Goal: Browse casually: Explore the website without a specific task or goal

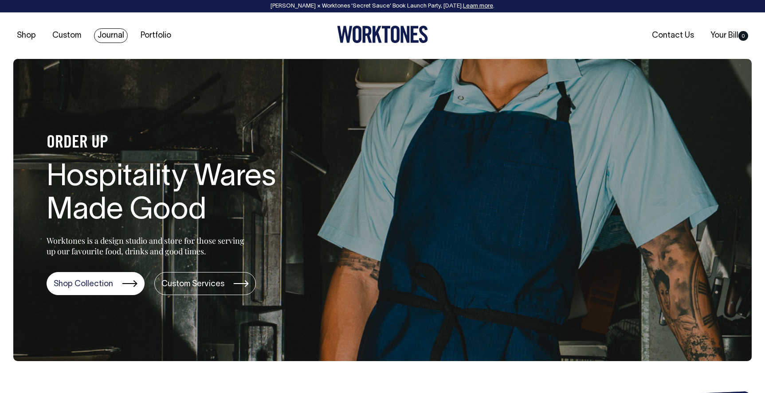
click at [109, 37] on link "Journal" at bounding box center [111, 35] width 34 height 15
click at [152, 36] on link "Portfolio" at bounding box center [156, 35] width 38 height 15
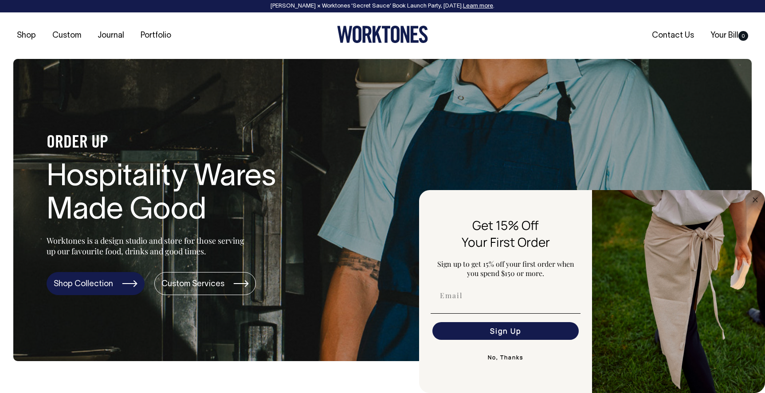
click at [101, 287] on link "Shop Collection" at bounding box center [96, 283] width 98 height 23
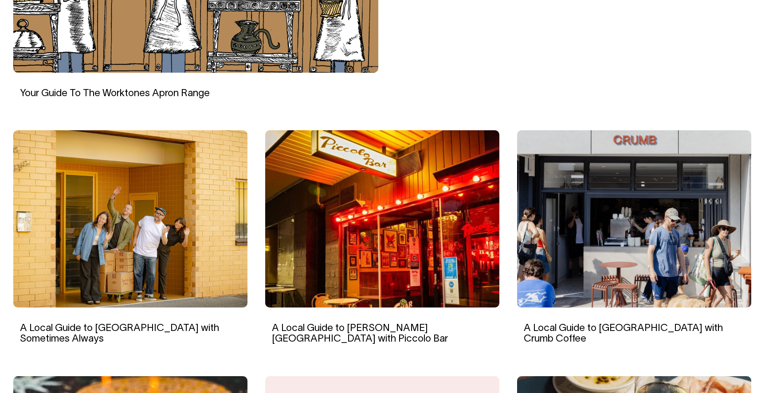
scroll to position [504, 0]
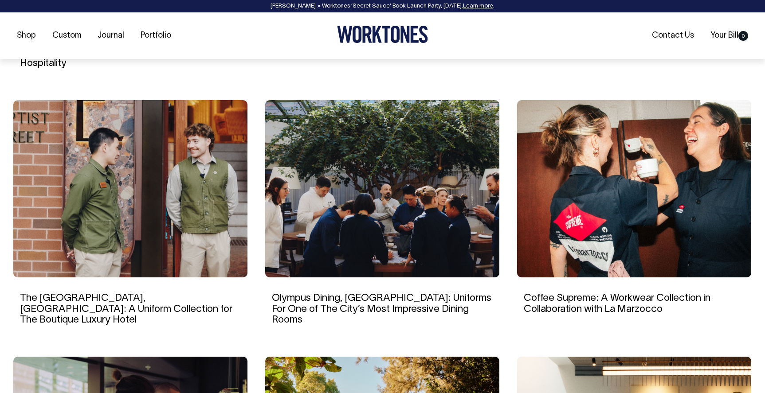
scroll to position [545, 0]
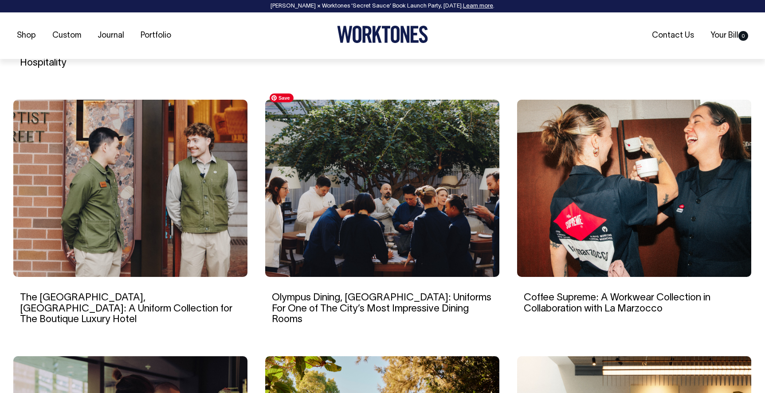
click at [317, 237] on img at bounding box center [382, 188] width 234 height 177
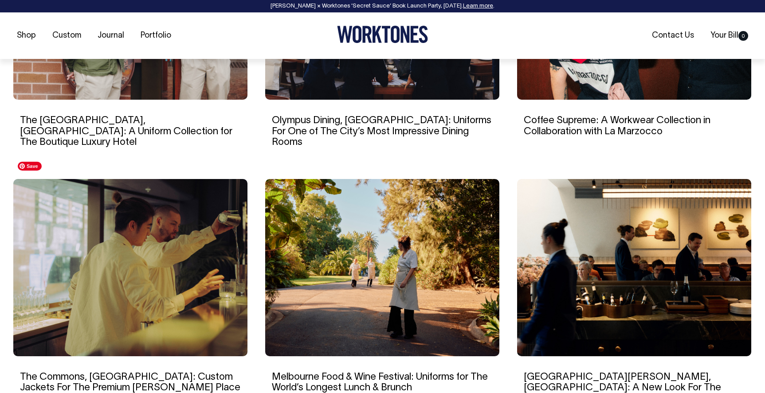
scroll to position [723, 0]
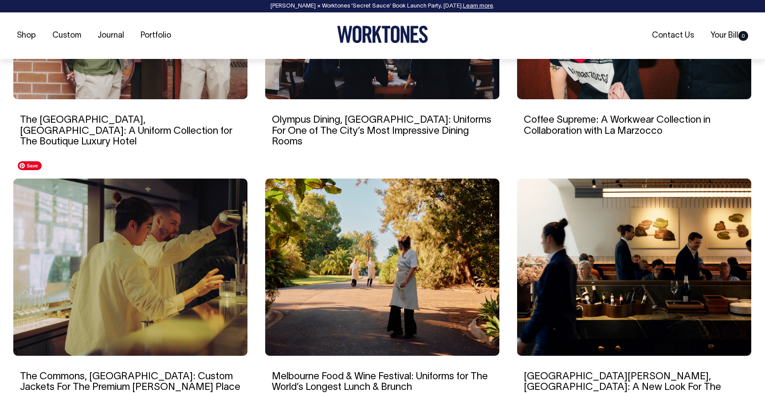
click at [164, 256] on img at bounding box center [130, 267] width 234 height 177
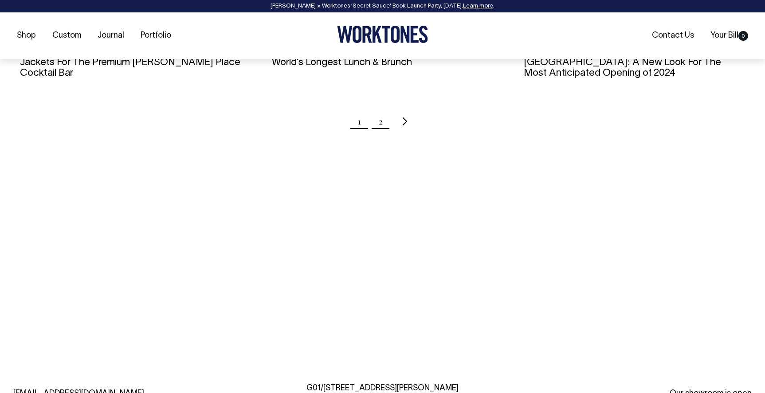
scroll to position [1049, 0]
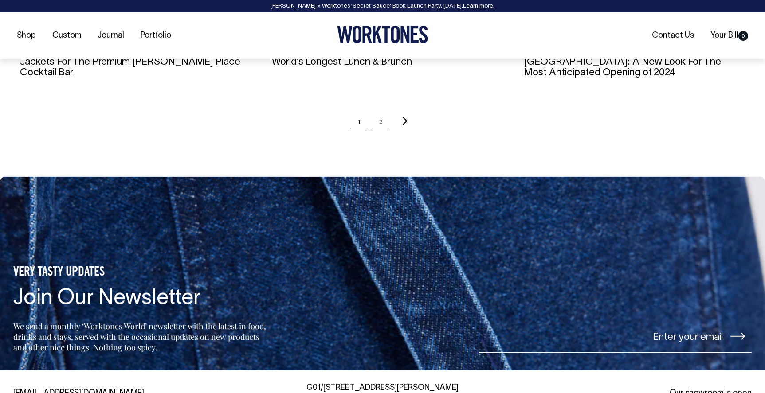
click at [381, 110] on link "2" at bounding box center [381, 121] width 4 height 22
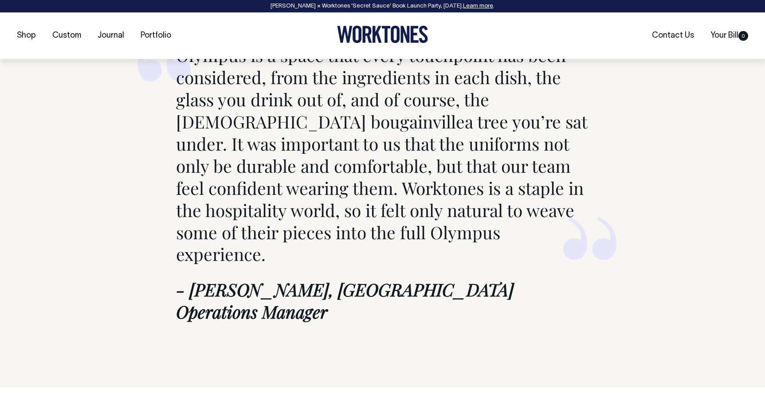
scroll to position [3737, 0]
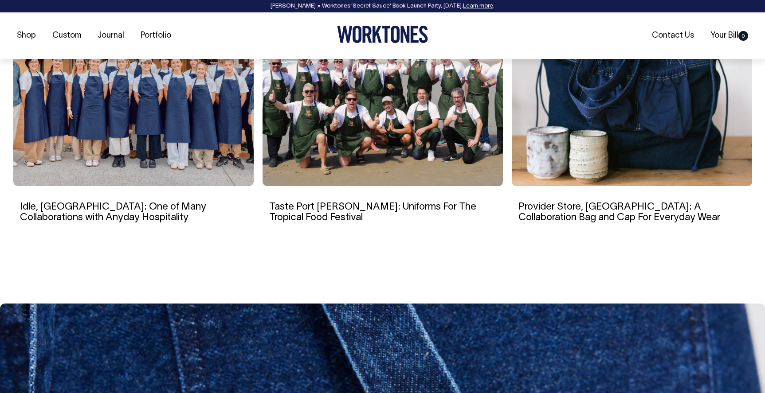
scroll to position [5791, 0]
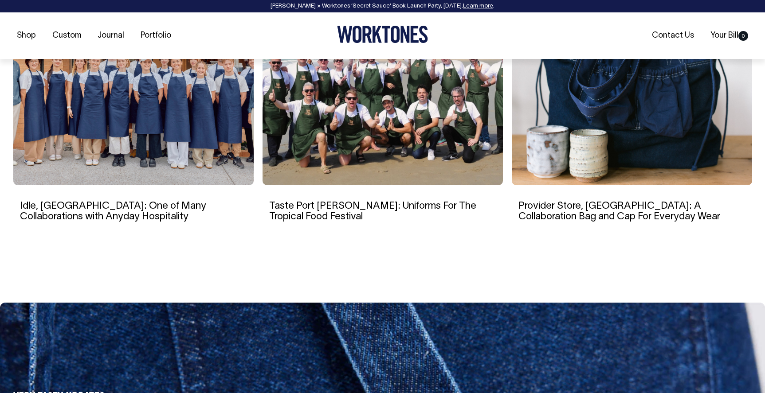
drag, startPoint x: 209, startPoint y: 181, endPoint x: 423, endPoint y: 14, distance: 271.3
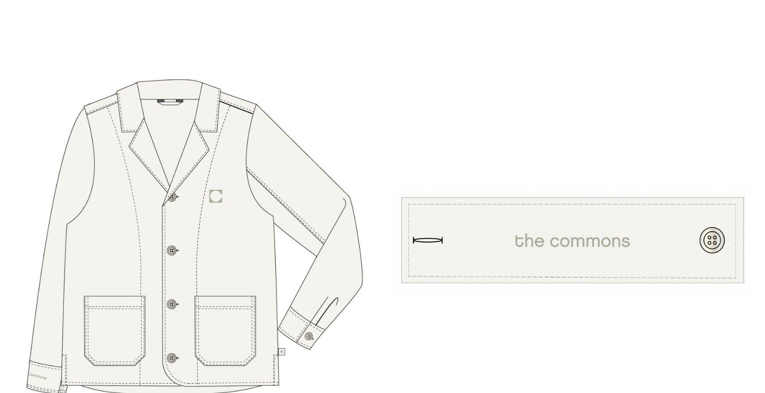
scroll to position [2700, 0]
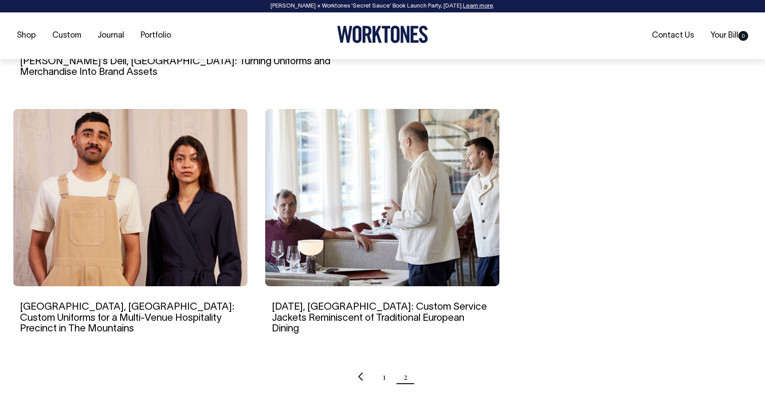
scroll to position [536, 0]
click at [426, 253] on img at bounding box center [382, 197] width 234 height 177
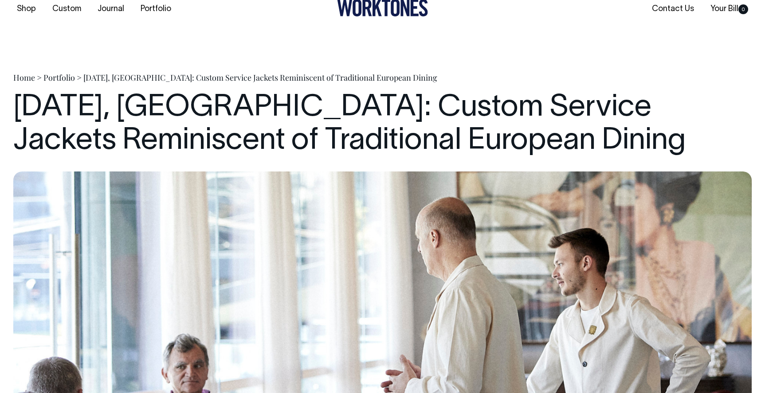
scroll to position [7, 0]
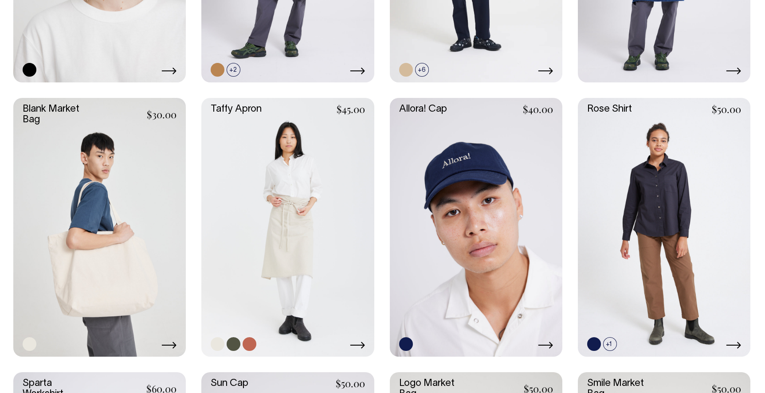
scroll to position [1441, 0]
click at [310, 184] on link at bounding box center [287, 227] width 172 height 259
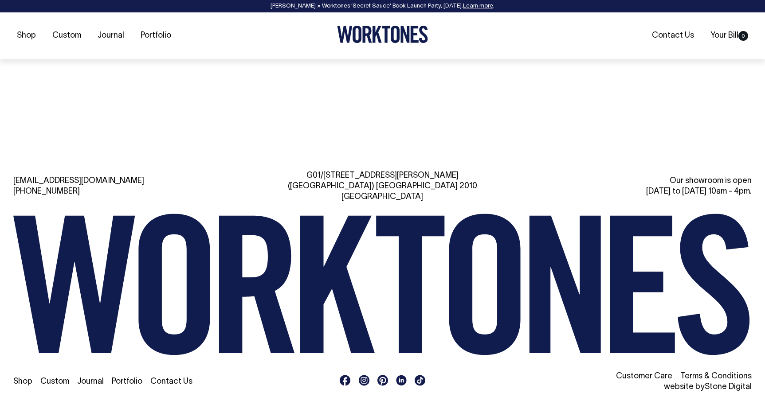
scroll to position [2140, 0]
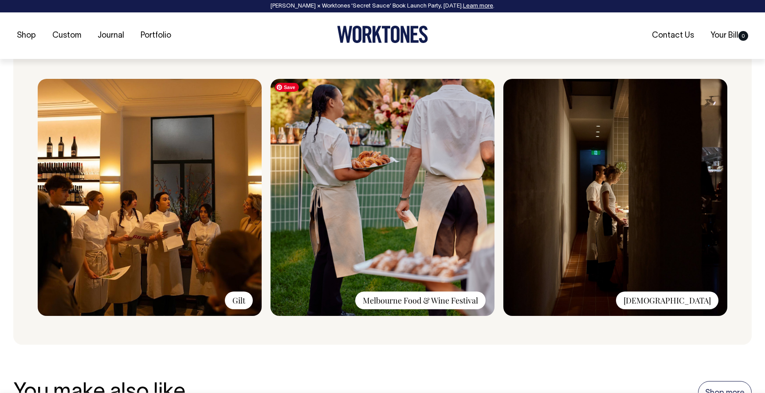
scroll to position [635, 0]
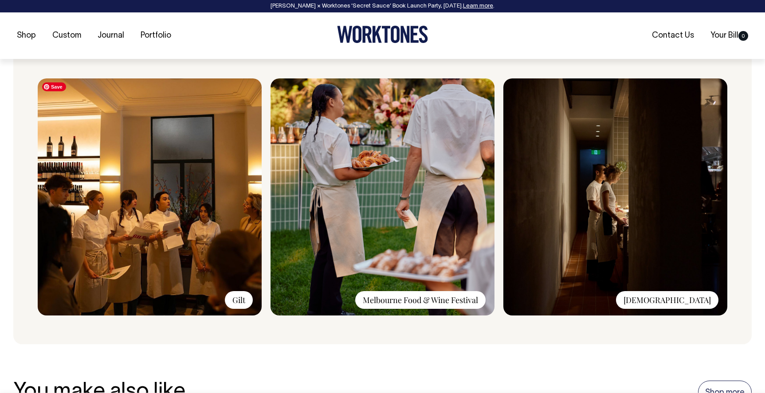
drag, startPoint x: 225, startPoint y: 346, endPoint x: 220, endPoint y: 299, distance: 47.2
click at [221, 259] on img at bounding box center [150, 196] width 224 height 237
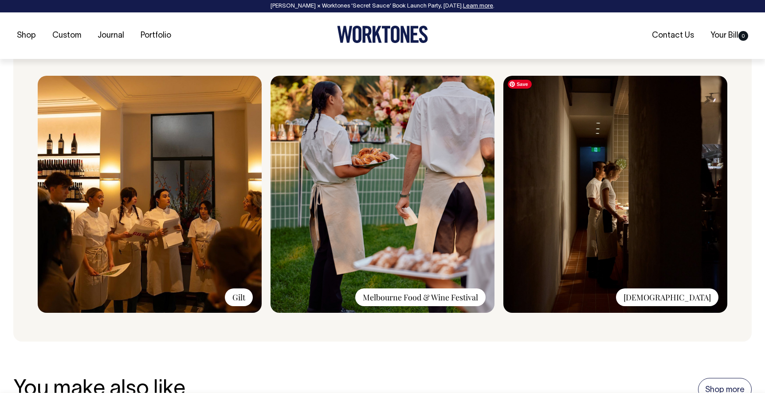
click at [596, 244] on img at bounding box center [615, 194] width 224 height 237
click at [699, 298] on div "Bistra" at bounding box center [667, 297] width 102 height 18
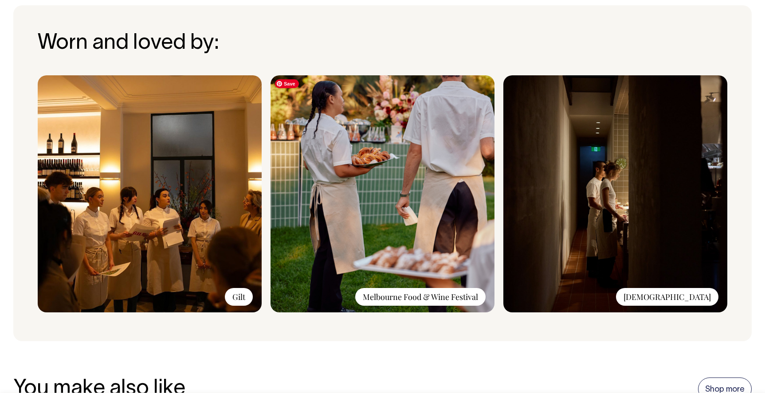
click at [421, 248] on img at bounding box center [382, 193] width 224 height 237
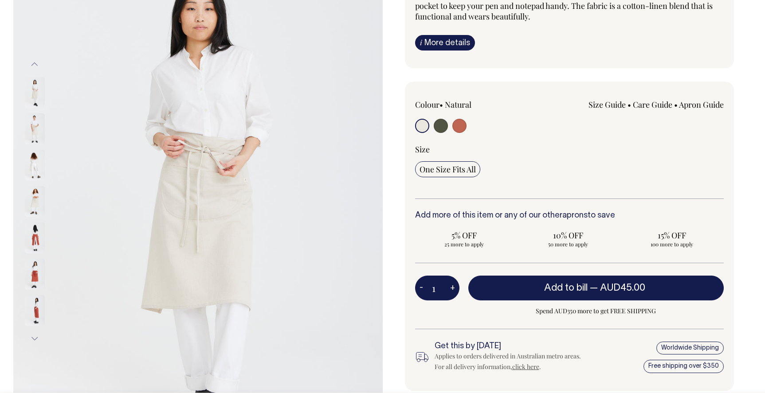
click at [36, 204] on img at bounding box center [35, 201] width 20 height 31
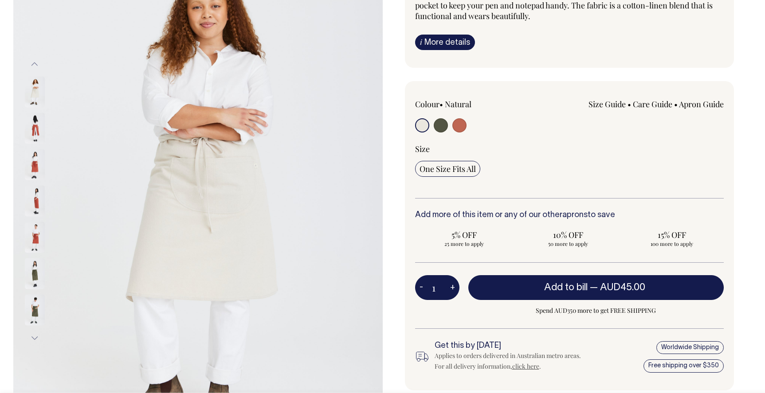
click at [33, 242] on img at bounding box center [35, 237] width 20 height 31
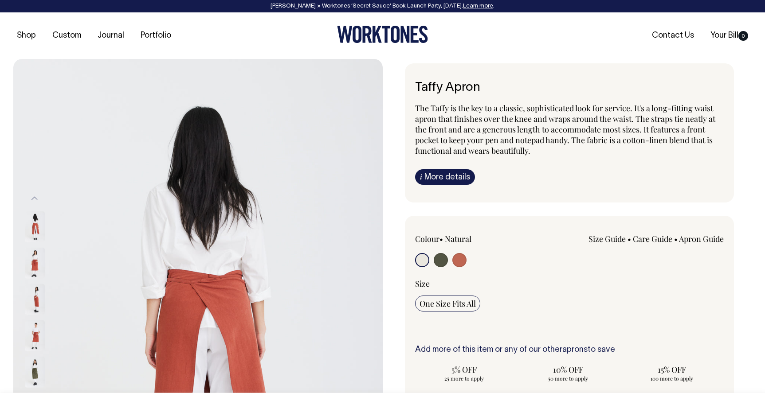
scroll to position [0, 0]
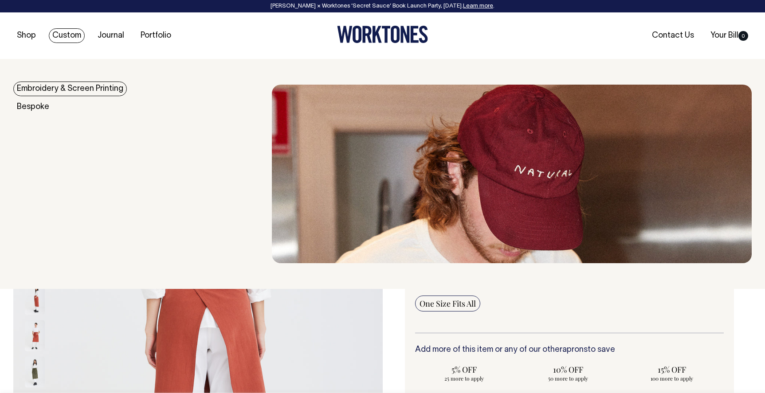
click at [69, 35] on link "Custom" at bounding box center [67, 35] width 36 height 15
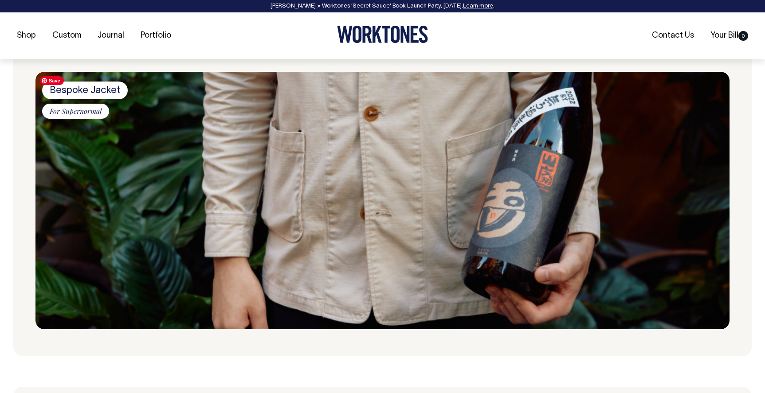
scroll to position [510, 0]
click at [387, 120] on img at bounding box center [382, 200] width 694 height 258
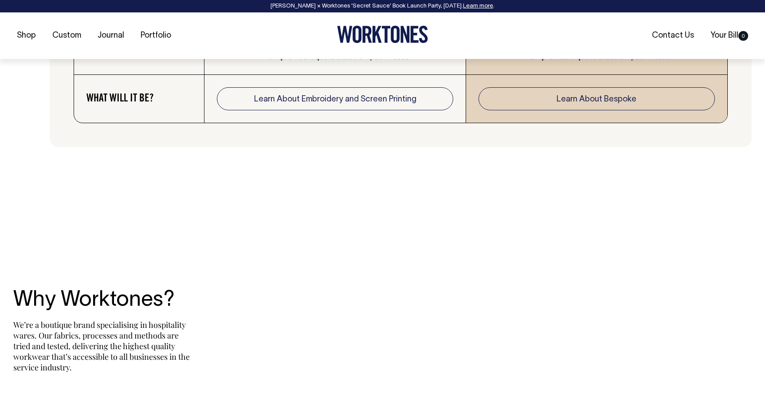
scroll to position [1714, 0]
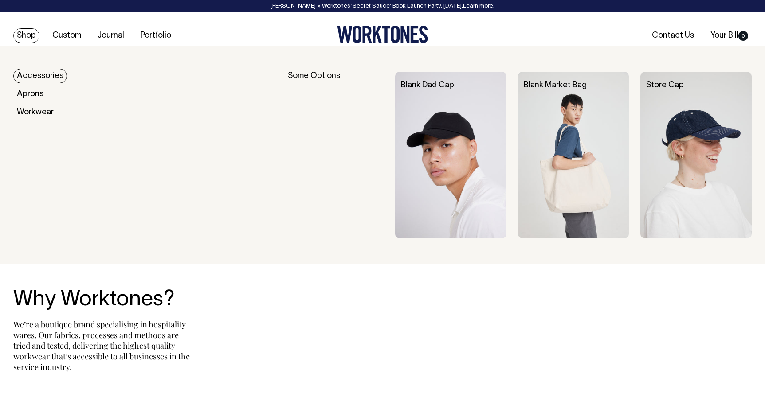
click at [14, 34] on link "Shop" at bounding box center [26, 35] width 26 height 15
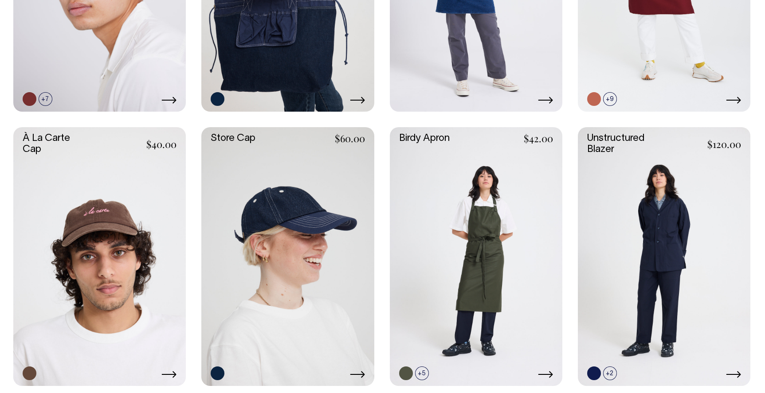
scroll to position [588, 0]
click at [650, 219] on link at bounding box center [664, 256] width 172 height 259
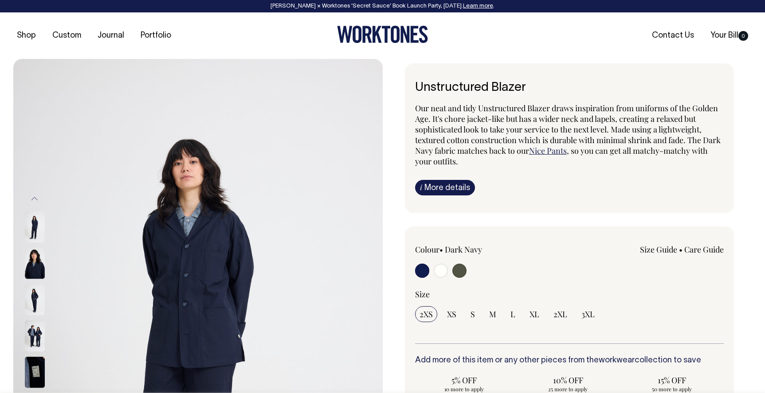
click at [28, 298] on img at bounding box center [35, 299] width 20 height 31
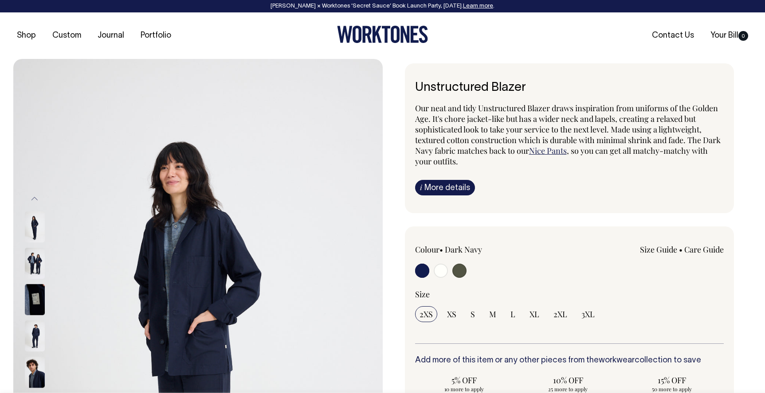
click at [31, 293] on img at bounding box center [35, 299] width 20 height 31
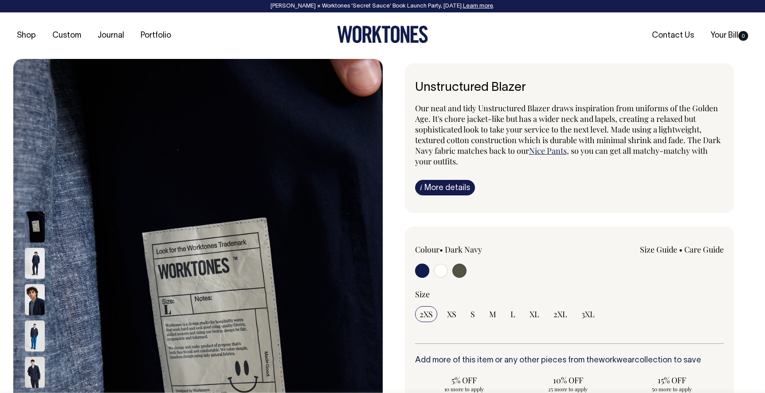
click at [37, 336] on img at bounding box center [35, 336] width 20 height 31
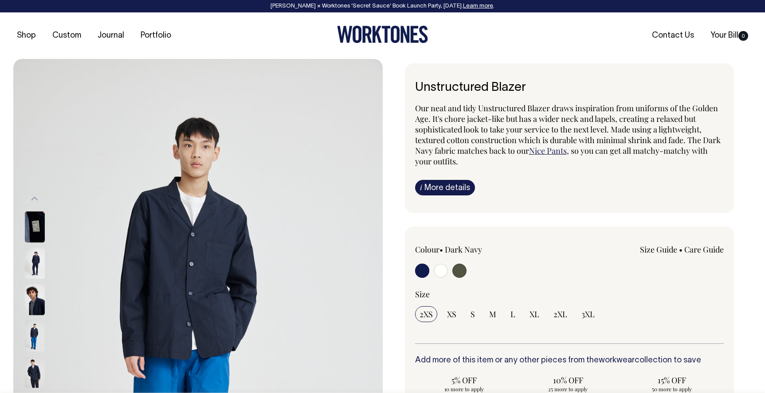
click at [36, 265] on img at bounding box center [35, 263] width 20 height 31
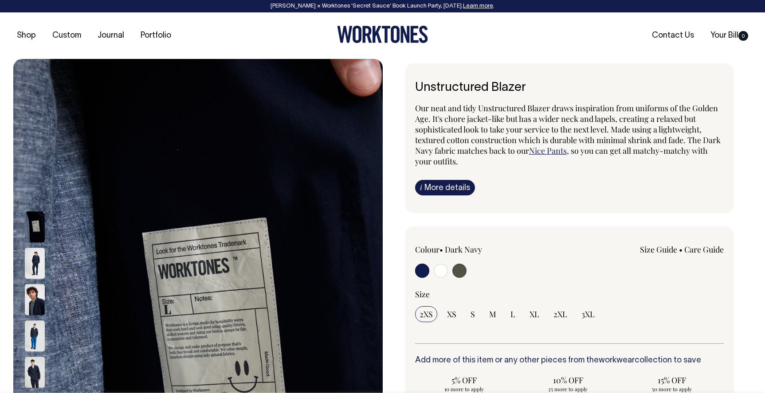
click at [42, 365] on img at bounding box center [35, 372] width 20 height 31
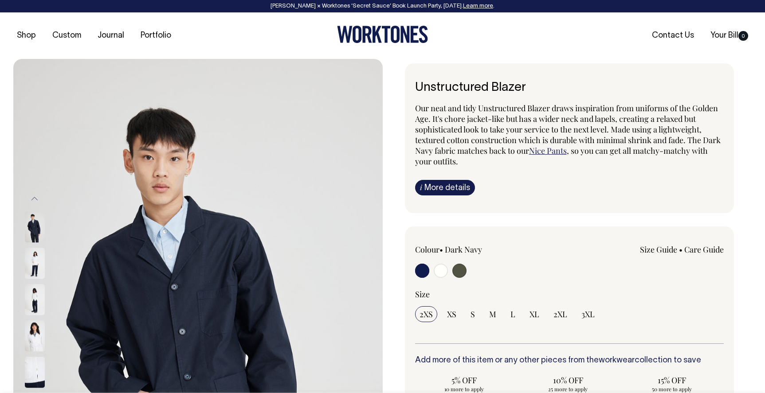
click at [32, 286] on img at bounding box center [35, 299] width 20 height 31
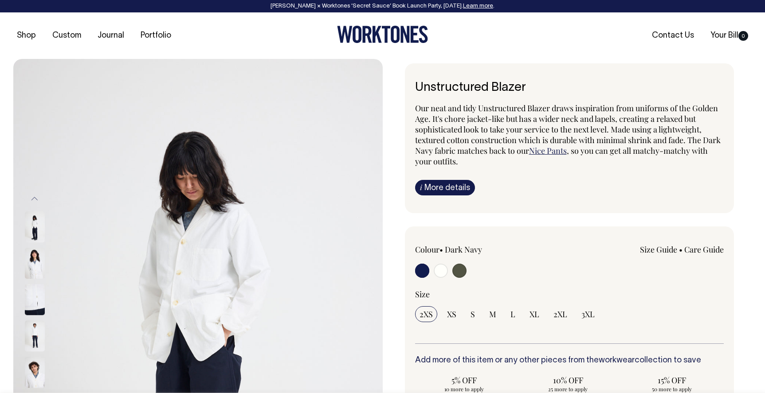
click at [33, 352] on img at bounding box center [35, 336] width 20 height 31
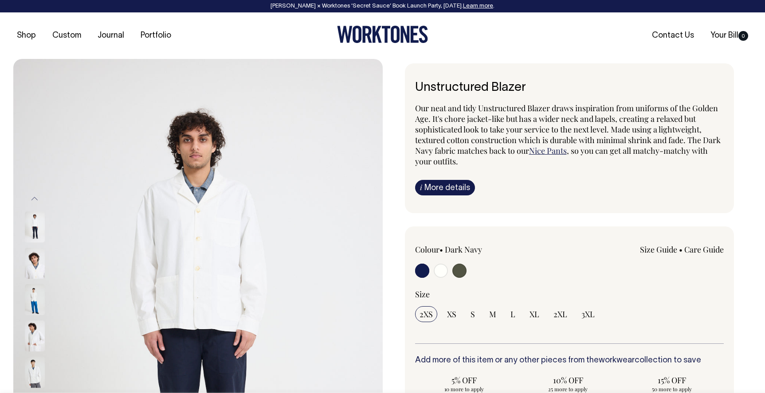
click at [35, 315] on img at bounding box center [35, 299] width 20 height 31
